Goal: Transaction & Acquisition: Download file/media

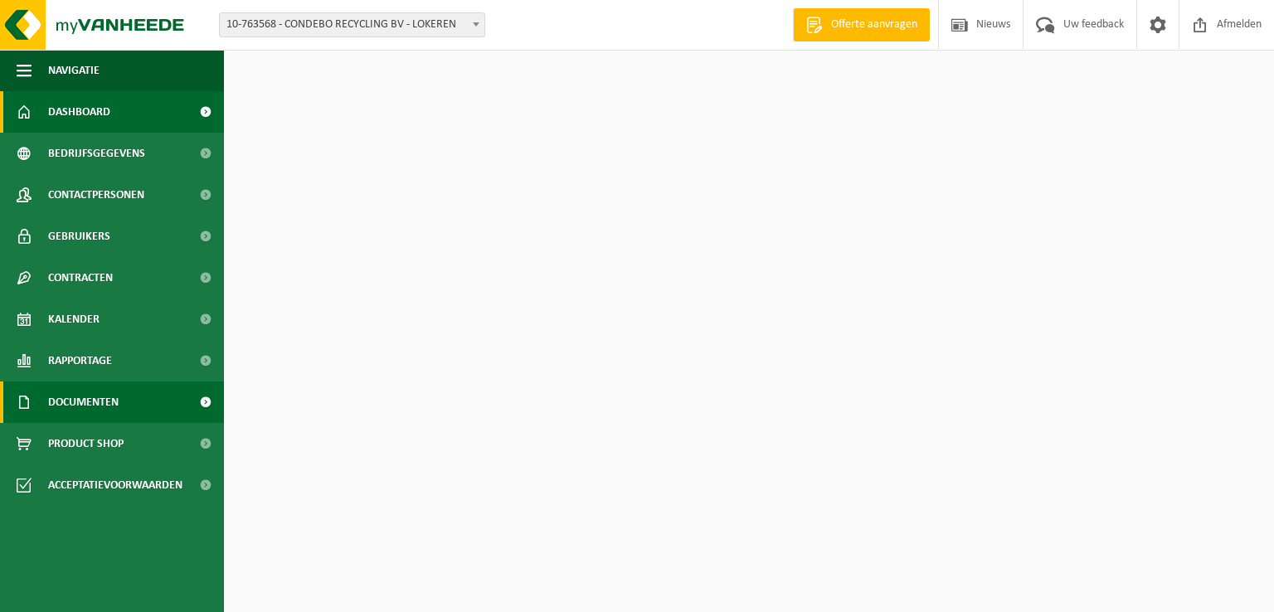
click at [96, 402] on span "Documenten" at bounding box center [83, 401] width 70 height 41
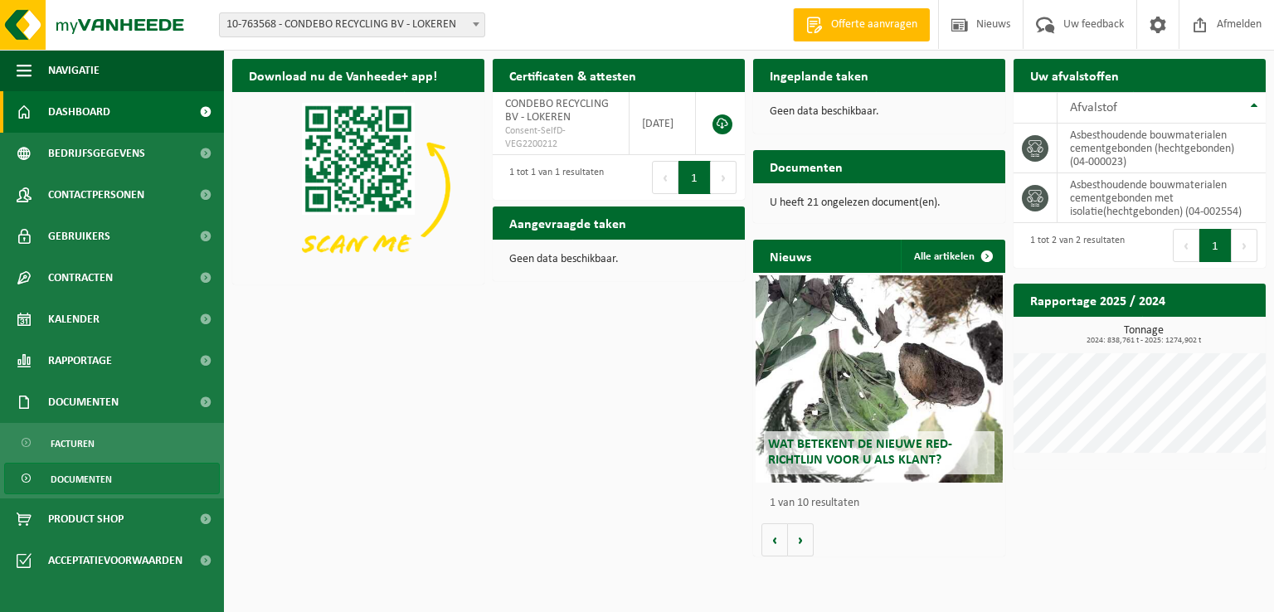
click at [77, 480] on span "Documenten" at bounding box center [81, 480] width 61 height 32
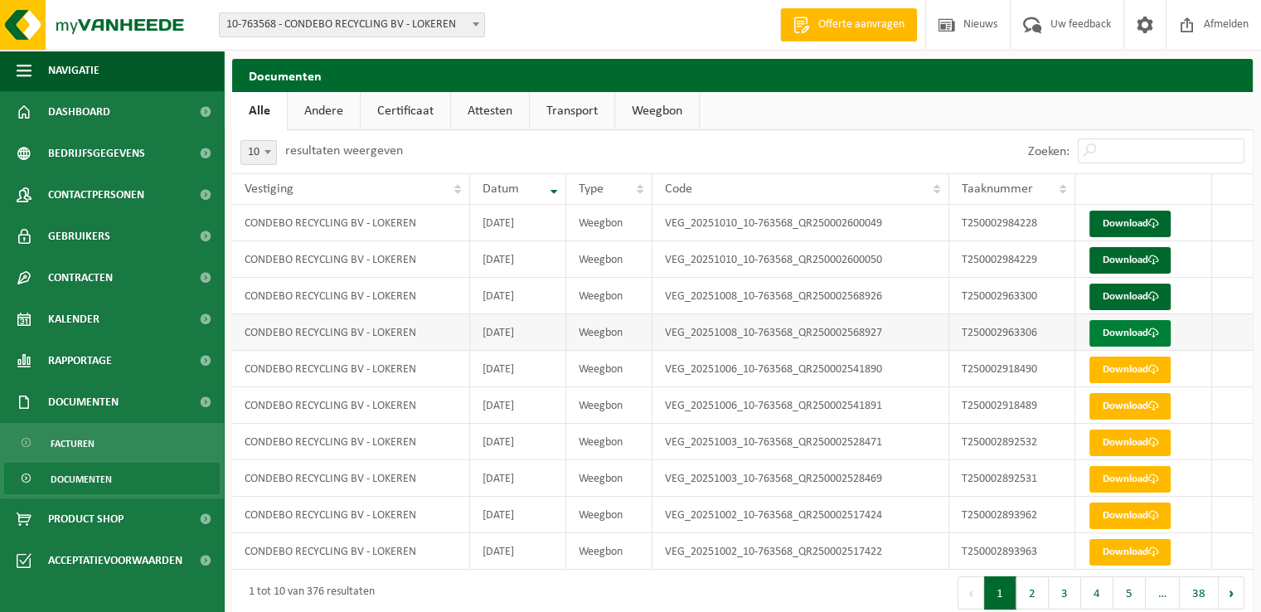
click at [1128, 332] on link "Download" at bounding box center [1130, 333] width 81 height 27
click at [1121, 299] on link "Download" at bounding box center [1130, 297] width 81 height 27
click at [1122, 261] on link "Download" at bounding box center [1130, 260] width 81 height 27
click at [1114, 223] on link "Download" at bounding box center [1130, 224] width 81 height 27
